Goal: Information Seeking & Learning: Learn about a topic

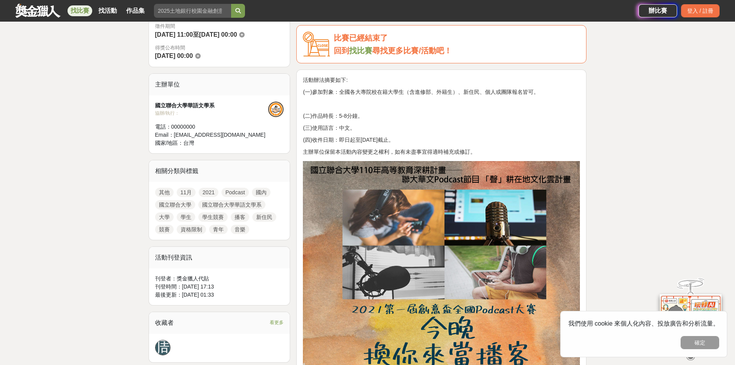
scroll to position [129, 0]
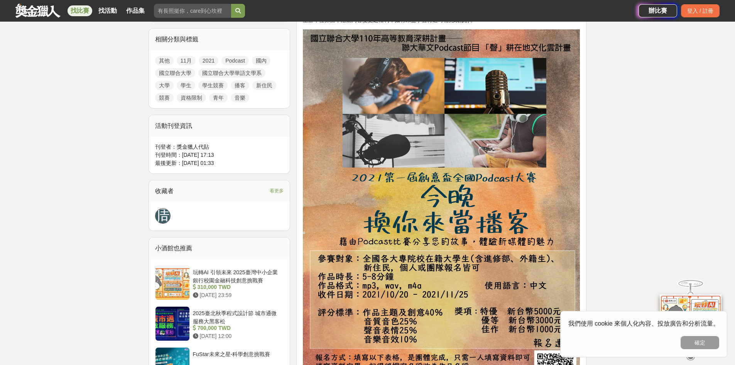
scroll to position [232, 0]
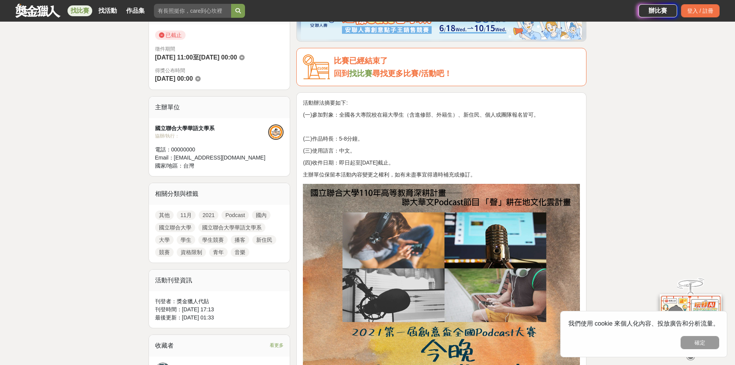
click at [183, 129] on div "國立聯合大學華語文學系" at bounding box center [211, 128] width 113 height 8
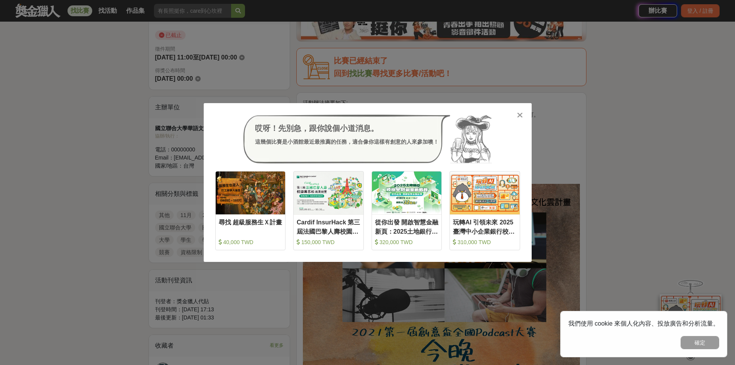
click at [522, 118] on icon at bounding box center [520, 115] width 6 height 8
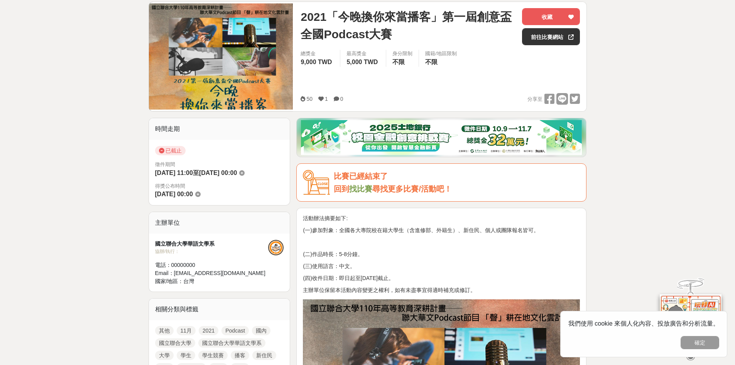
scroll to position [0, 0]
